Goal: Information Seeking & Learning: Learn about a topic

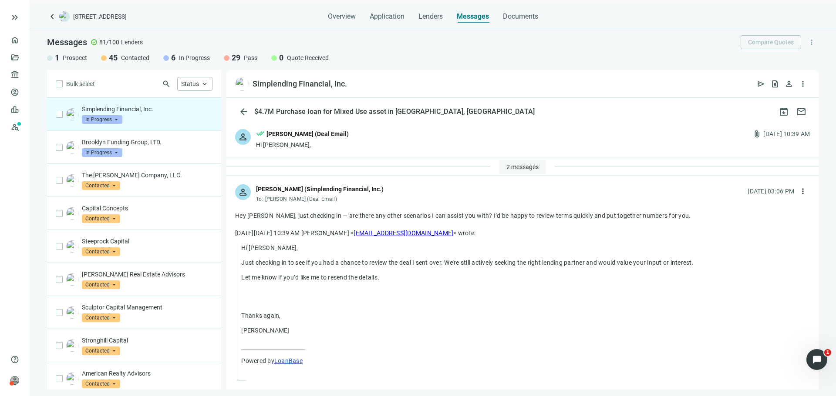
click at [522, 168] on span "2 messages" at bounding box center [522, 167] width 32 height 7
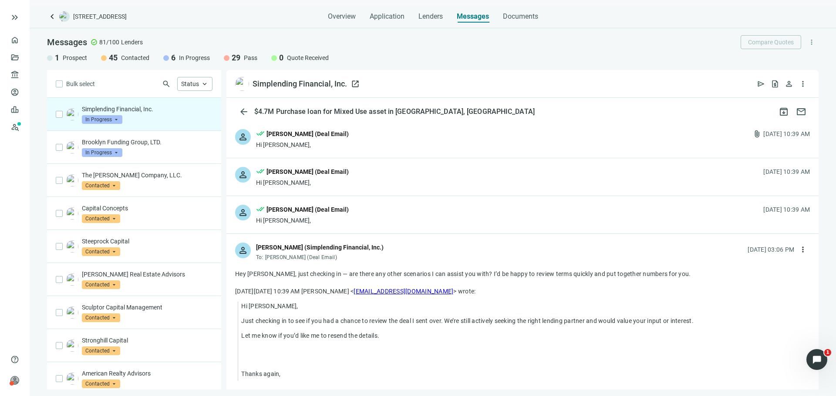
click at [280, 79] on div "Simplending Financial, Inc." at bounding box center [299, 84] width 94 height 10
click at [352, 84] on span "open_in_new" at bounding box center [355, 84] width 9 height 9
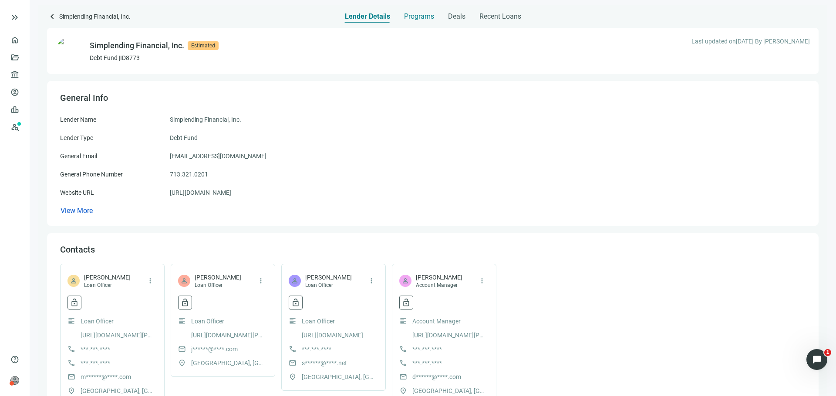
click at [418, 18] on span "Programs" at bounding box center [419, 16] width 30 height 9
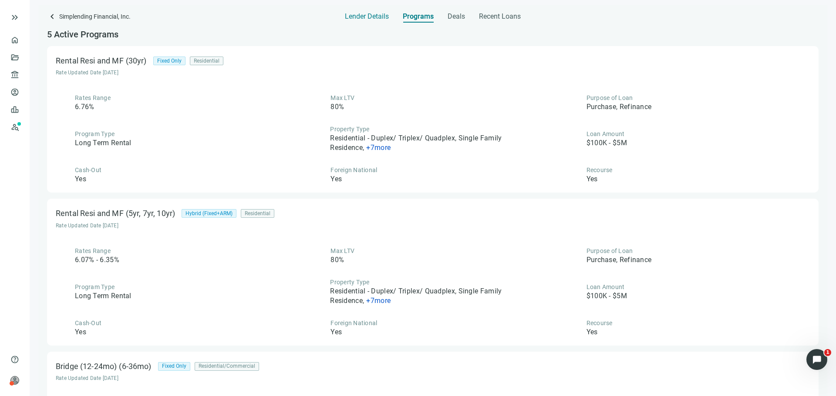
click at [369, 18] on span "Lender Details" at bounding box center [367, 16] width 44 height 9
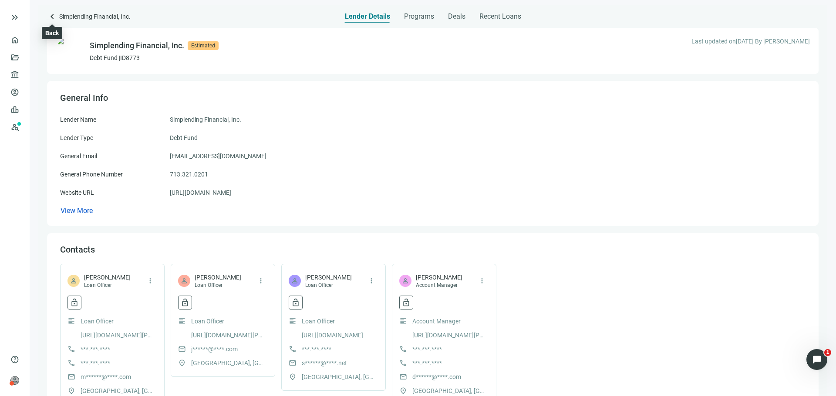
click at [50, 15] on span "keyboard_arrow_left" at bounding box center [52, 16] width 10 height 10
